Goal: Task Accomplishment & Management: Use online tool/utility

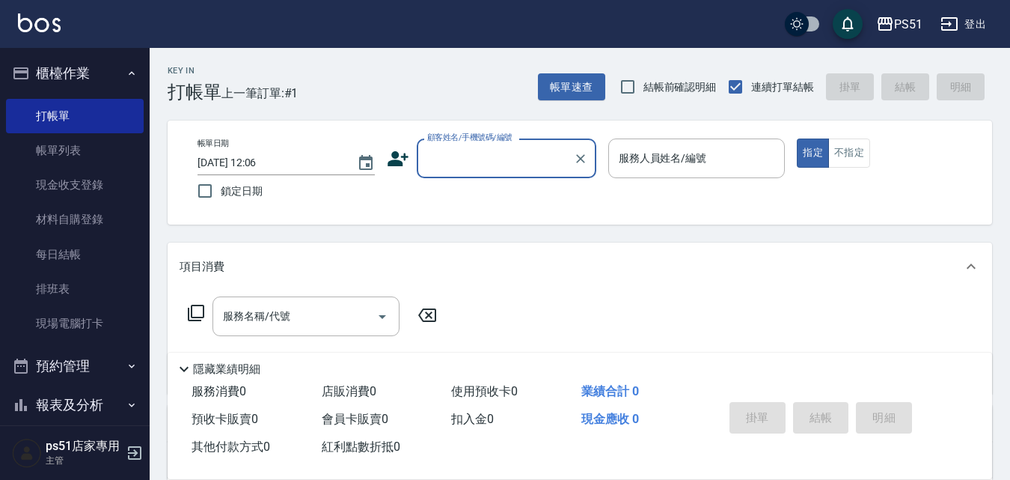
click at [540, 147] on input "顧客姓名/手機號碼/編號" at bounding box center [496, 158] width 144 height 26
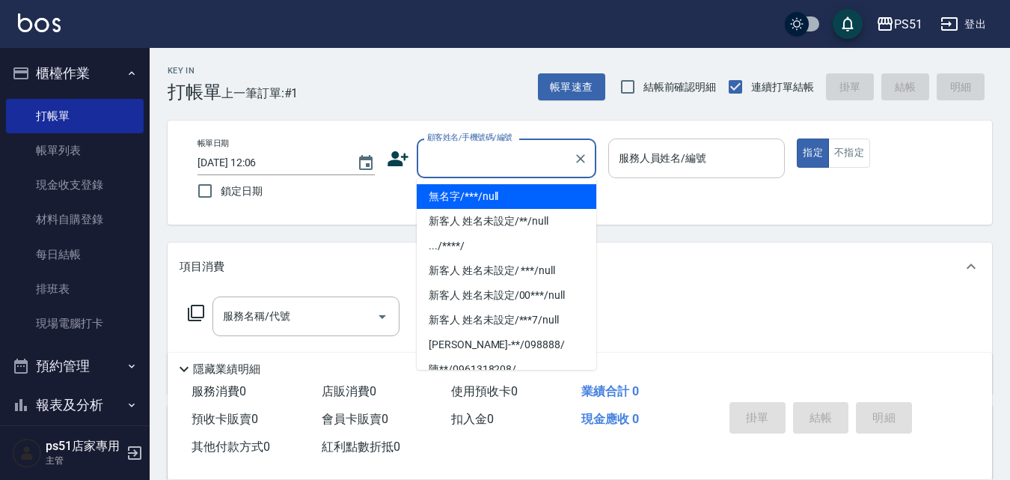
click at [525, 201] on li "無名字/***/null" at bounding box center [507, 196] width 180 height 25
type input "無名字/***/null"
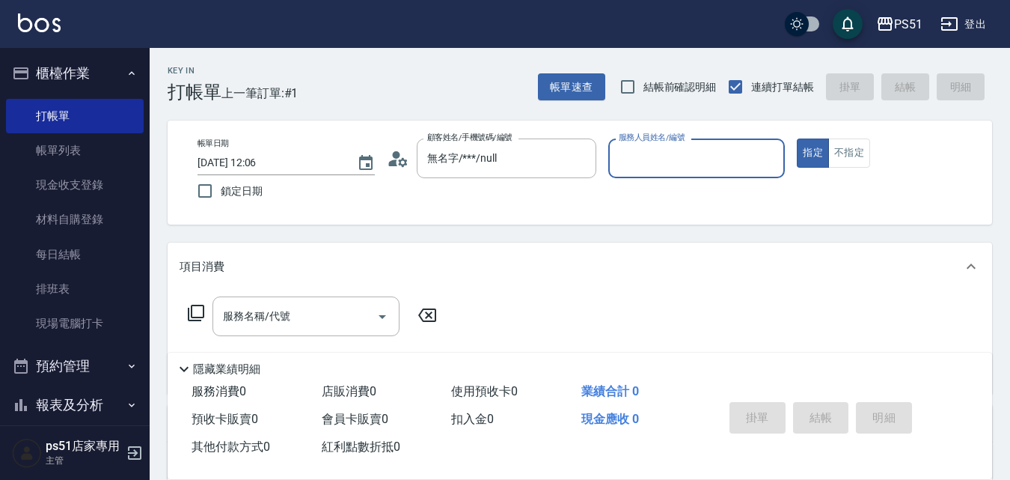
click at [653, 168] on input "服務人員姓名/編號" at bounding box center [697, 158] width 164 height 26
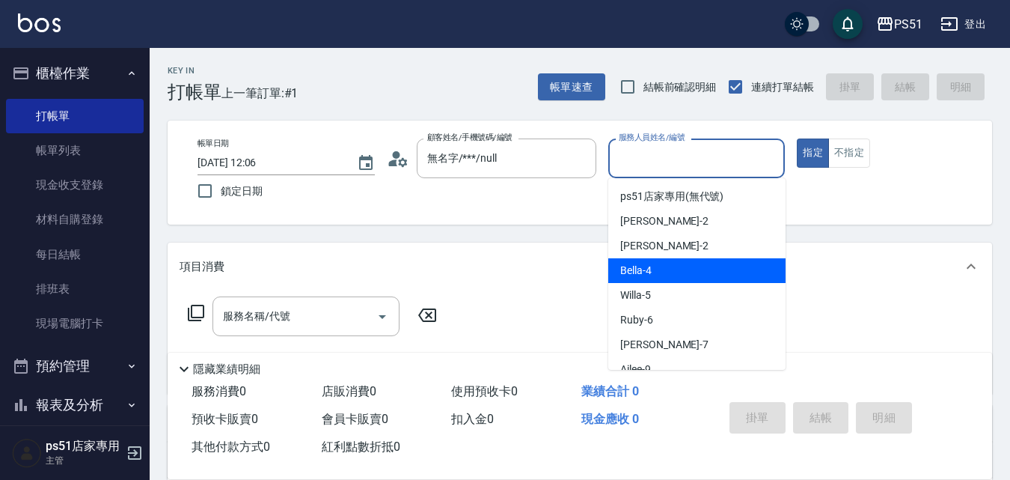
click at [637, 270] on span "Bella -4" at bounding box center [635, 271] width 31 height 16
type input "Bella-4"
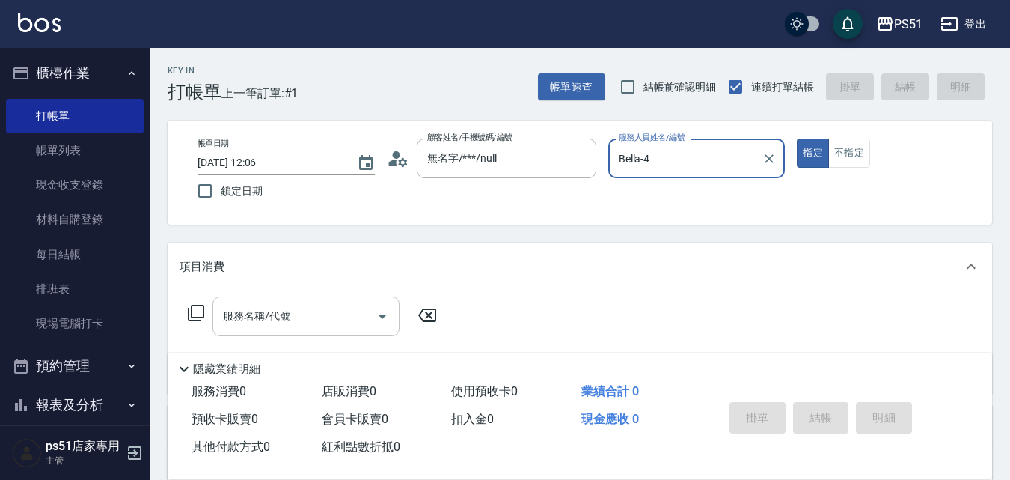
click at [331, 326] on input "服務名稱/代號" at bounding box center [294, 316] width 151 height 26
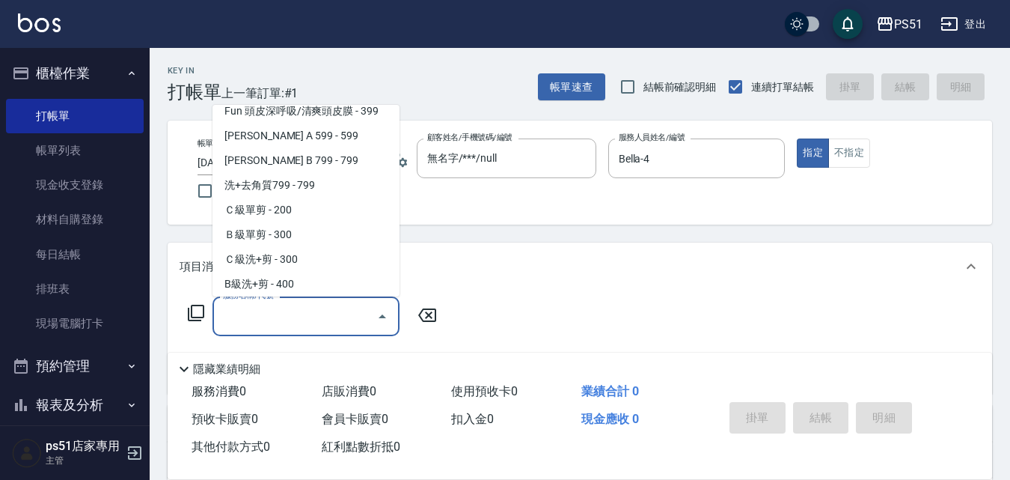
scroll to position [350, 0]
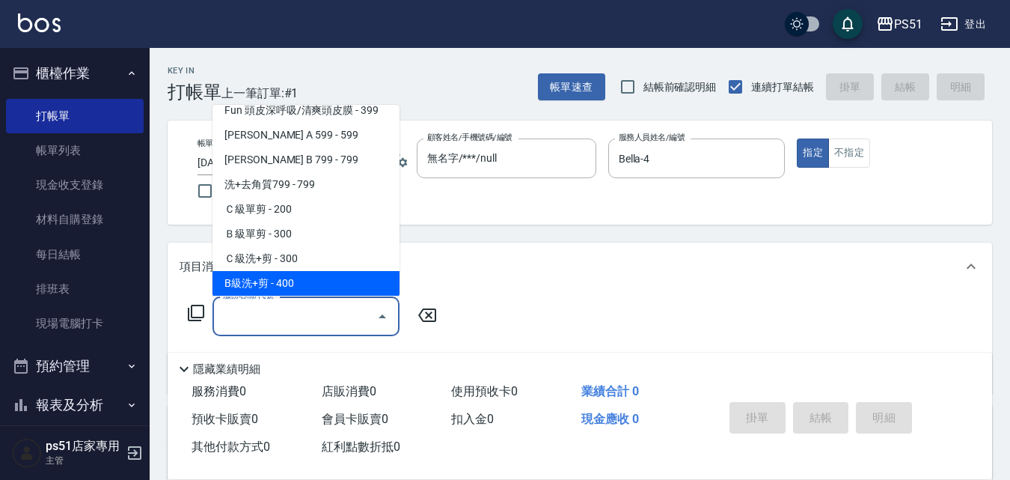
click at [294, 275] on span "B級洗+剪 - 400" at bounding box center [306, 283] width 187 height 25
type input "B級洗+剪(204)"
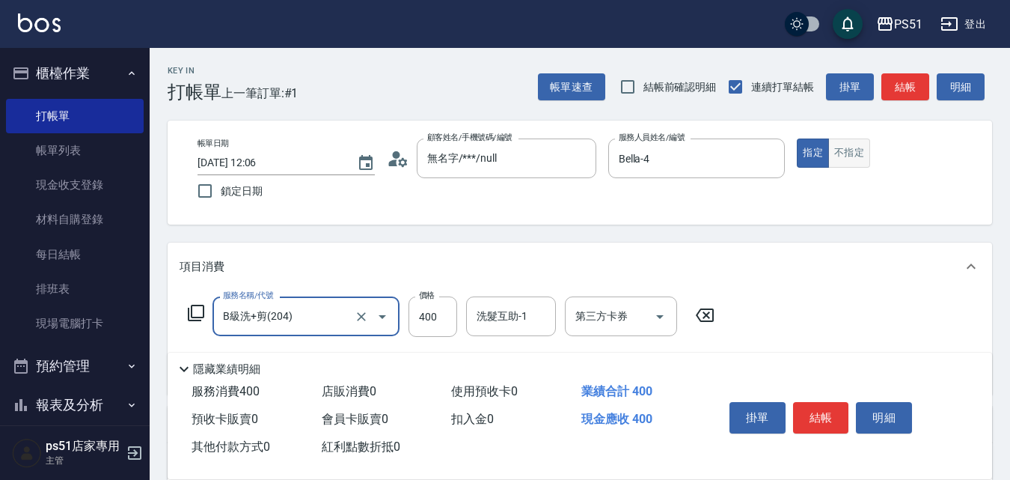
click at [858, 155] on button "不指定" at bounding box center [850, 152] width 42 height 29
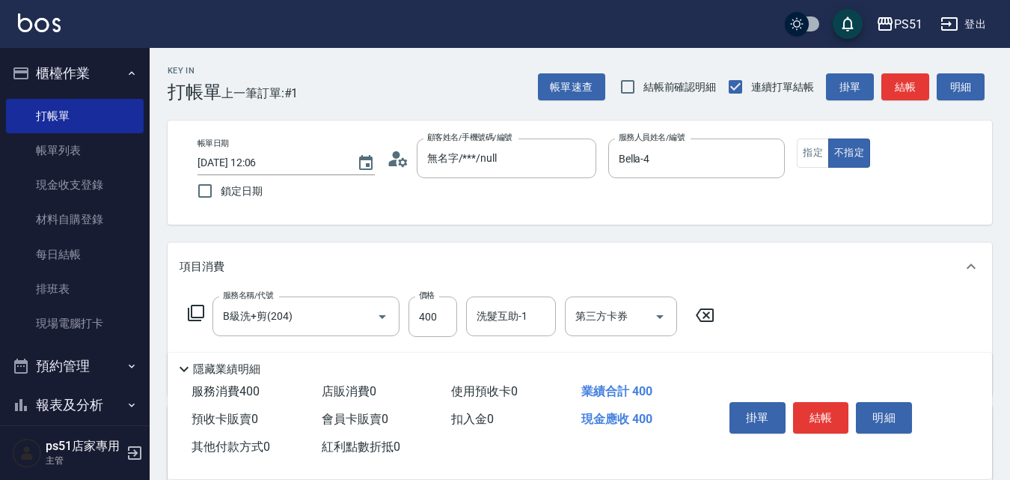
click at [901, 72] on div "帳單速查 結帳前確認明細 連續打單結帳 掛單 結帳 明細" at bounding box center [765, 86] width 454 height 31
click at [897, 85] on button "結帳" at bounding box center [906, 87] width 48 height 28
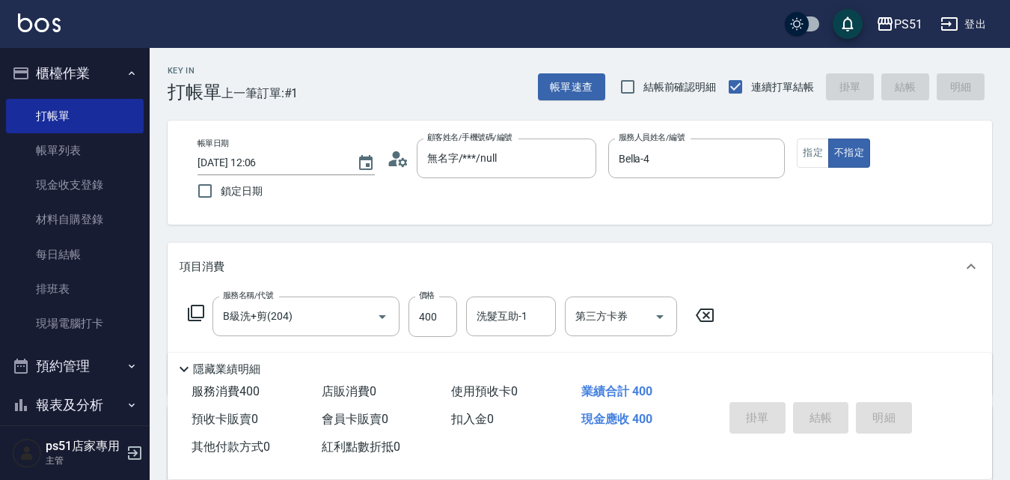
type input "[DATE] 13:00"
